Goal: Information Seeking & Learning: Find specific fact

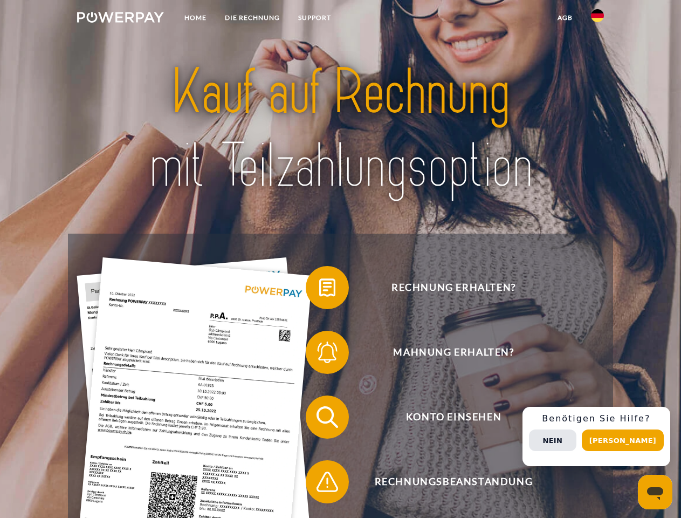
click at [120, 19] on img at bounding box center [120, 17] width 87 height 11
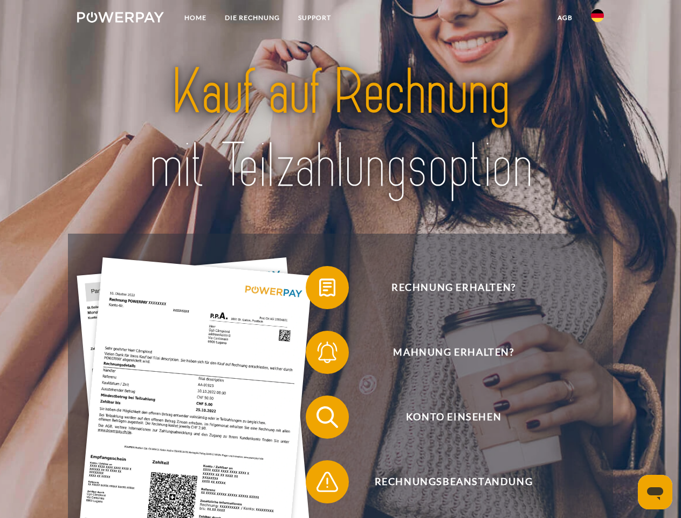
click at [598, 19] on img at bounding box center [597, 15] width 13 height 13
click at [565, 18] on link "agb" at bounding box center [565, 17] width 33 height 19
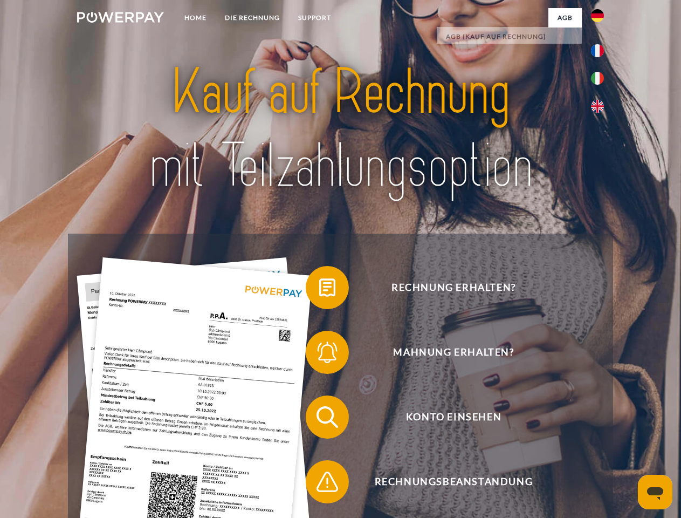
click at [319, 290] on span at bounding box center [311, 288] width 54 height 54
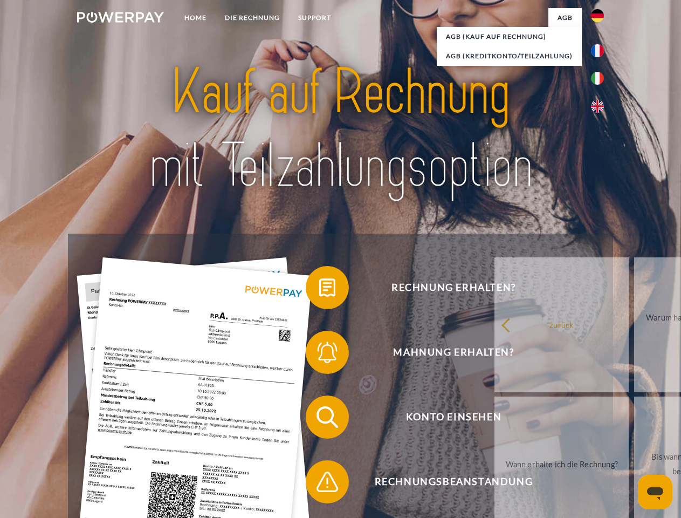
click at [319, 354] on span at bounding box center [311, 352] width 54 height 54
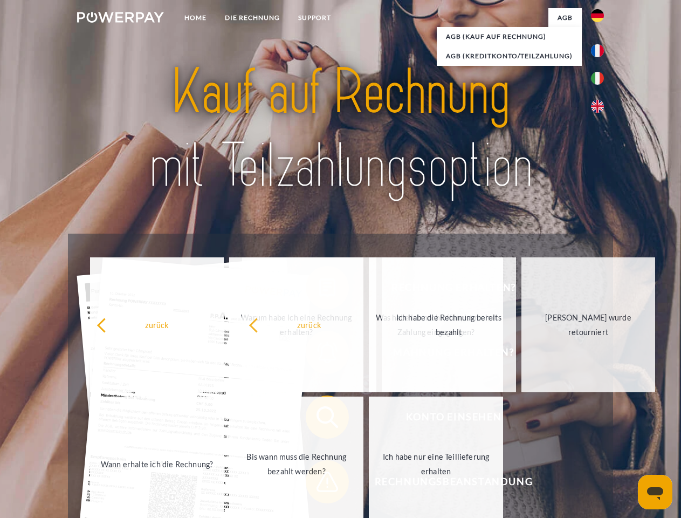
click at [319, 484] on span at bounding box center [311, 482] width 54 height 54
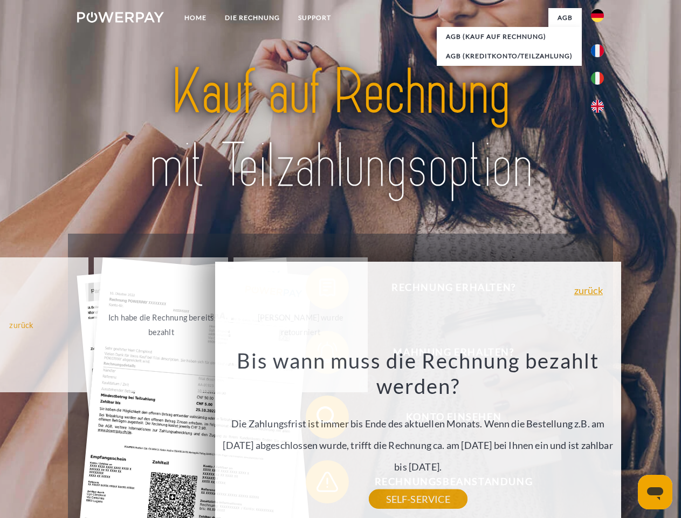
click at [601, 436] on div "Rechnung erhalten? Mahnung erhalten? Konto einsehen" at bounding box center [340, 450] width 545 height 432
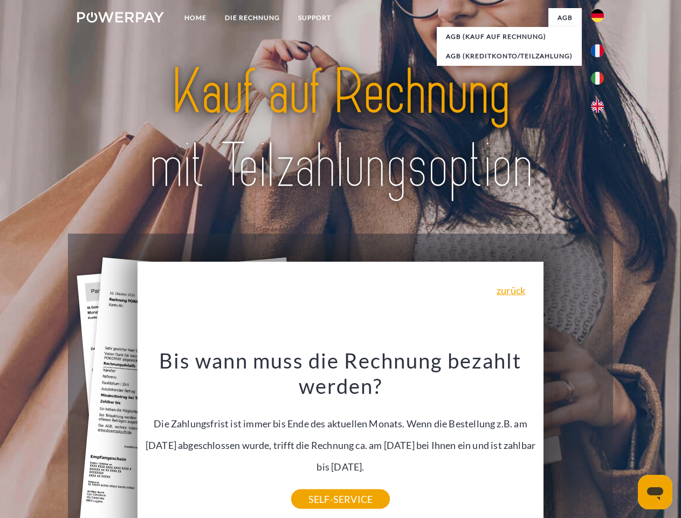
click at [574, 439] on span "Konto einsehen" at bounding box center [454, 416] width 264 height 43
click at [627, 440] on header "Home DIE RECHNUNG SUPPORT" at bounding box center [340, 372] width 681 height 745
